Goal: Information Seeking & Learning: Check status

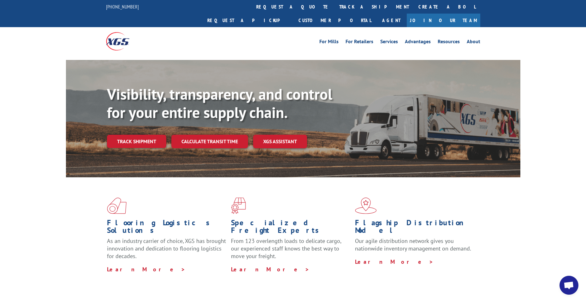
scroll to position [2195, 0]
click at [335, 7] on link "track a shipment" at bounding box center [374, 7] width 79 height 14
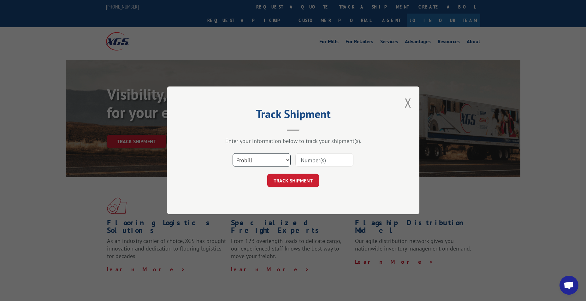
click at [277, 160] on select "Select category... Probill BOL PO" at bounding box center [262, 160] width 58 height 13
click at [233, 154] on select "Select category... Probill BOL PO" at bounding box center [262, 160] width 58 height 13
click at [323, 161] on input at bounding box center [324, 160] width 58 height 13
paste input "17235514"
type input "17235514"
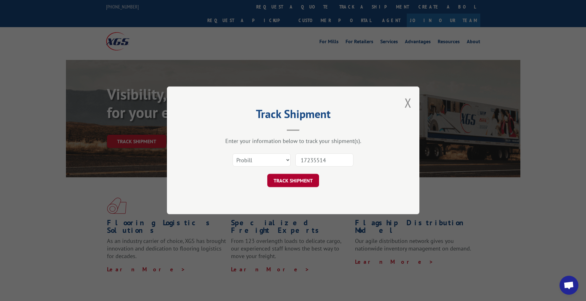
click at [304, 181] on button "TRACK SHIPMENT" at bounding box center [293, 180] width 52 height 13
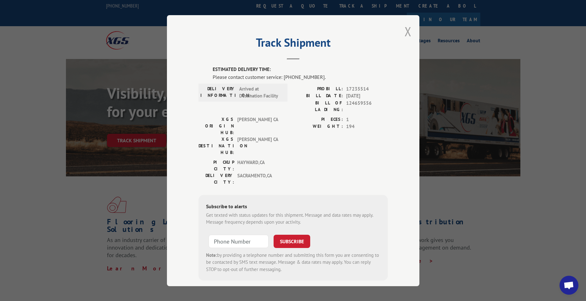
scroll to position [0, 0]
click at [406, 34] on button "Close modal" at bounding box center [408, 31] width 7 height 17
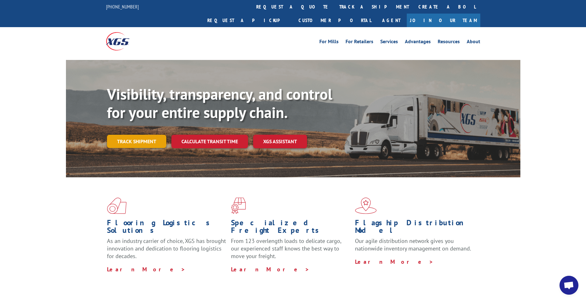
click at [152, 135] on link "Track shipment" at bounding box center [136, 141] width 59 height 13
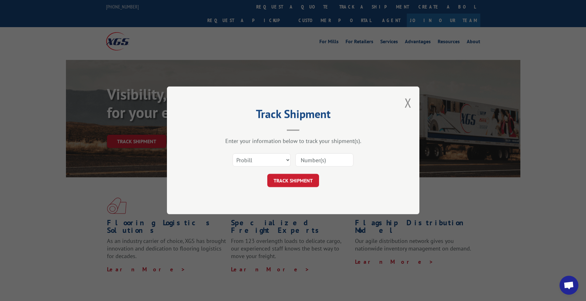
click at [323, 158] on input at bounding box center [324, 160] width 58 height 13
paste input "17235514"
type input "17235514"
click at [306, 182] on button "TRACK SHIPMENT" at bounding box center [293, 180] width 52 height 13
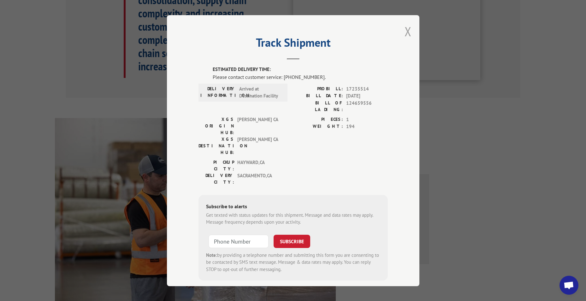
click at [405, 32] on button "Close modal" at bounding box center [408, 31] width 7 height 17
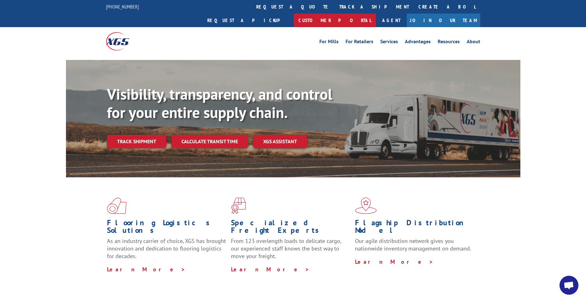
click at [376, 14] on link "Customer Portal" at bounding box center [335, 21] width 82 height 14
